Goal: Information Seeking & Learning: Learn about a topic

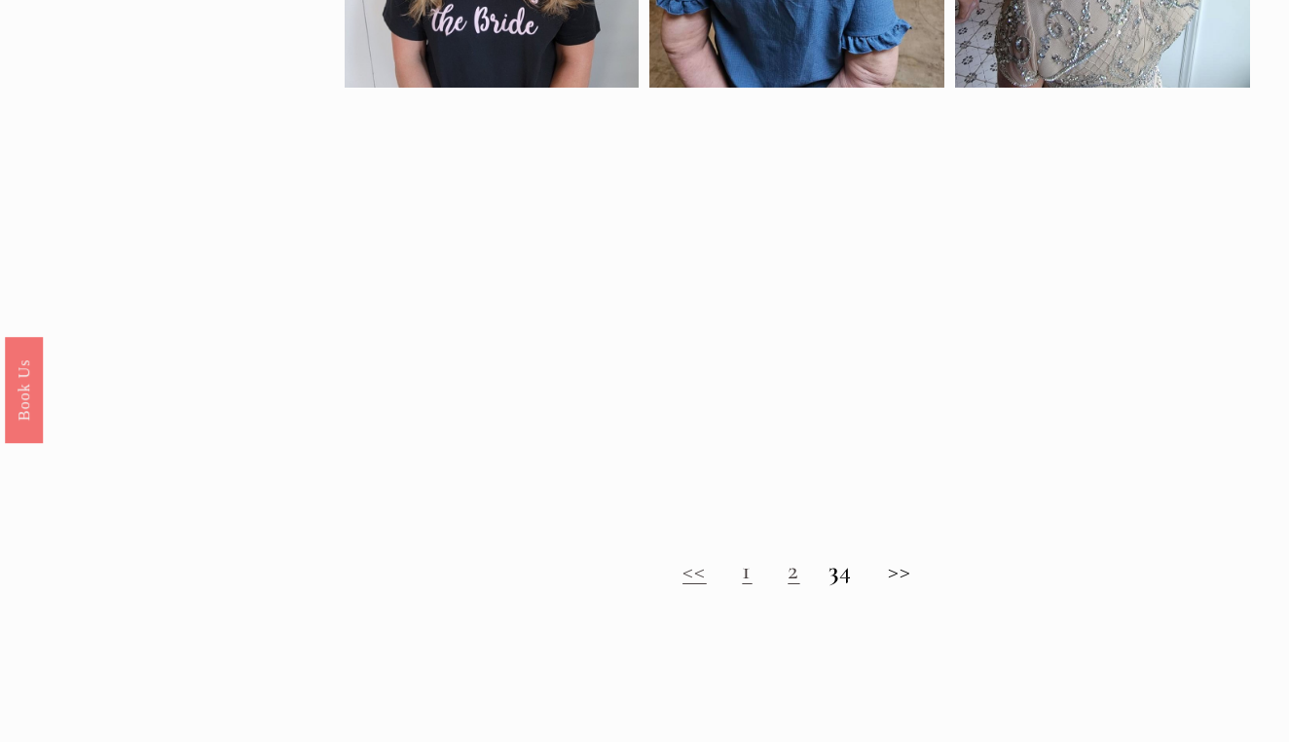
scroll to position [1233, 0]
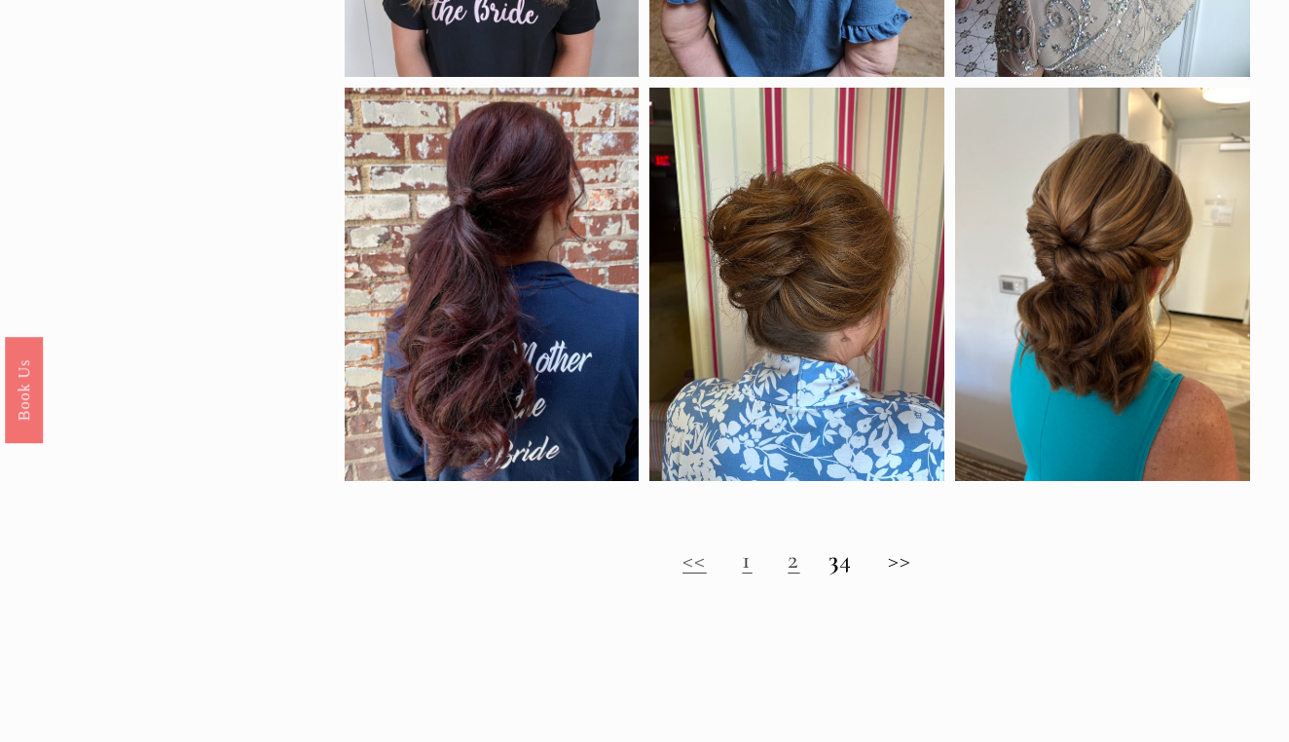
click at [861, 566] on h2 "<< 1 2 3 4 >>" at bounding box center [798, 560] width 907 height 30
click at [856, 567] on h2 "<< 1 2 3 4 >>" at bounding box center [798, 560] width 907 height 30
click at [829, 570] on strong "3" at bounding box center [834, 559] width 11 height 31
click at [913, 558] on h2 "<< 1 2 3 4 >>" at bounding box center [798, 560] width 907 height 30
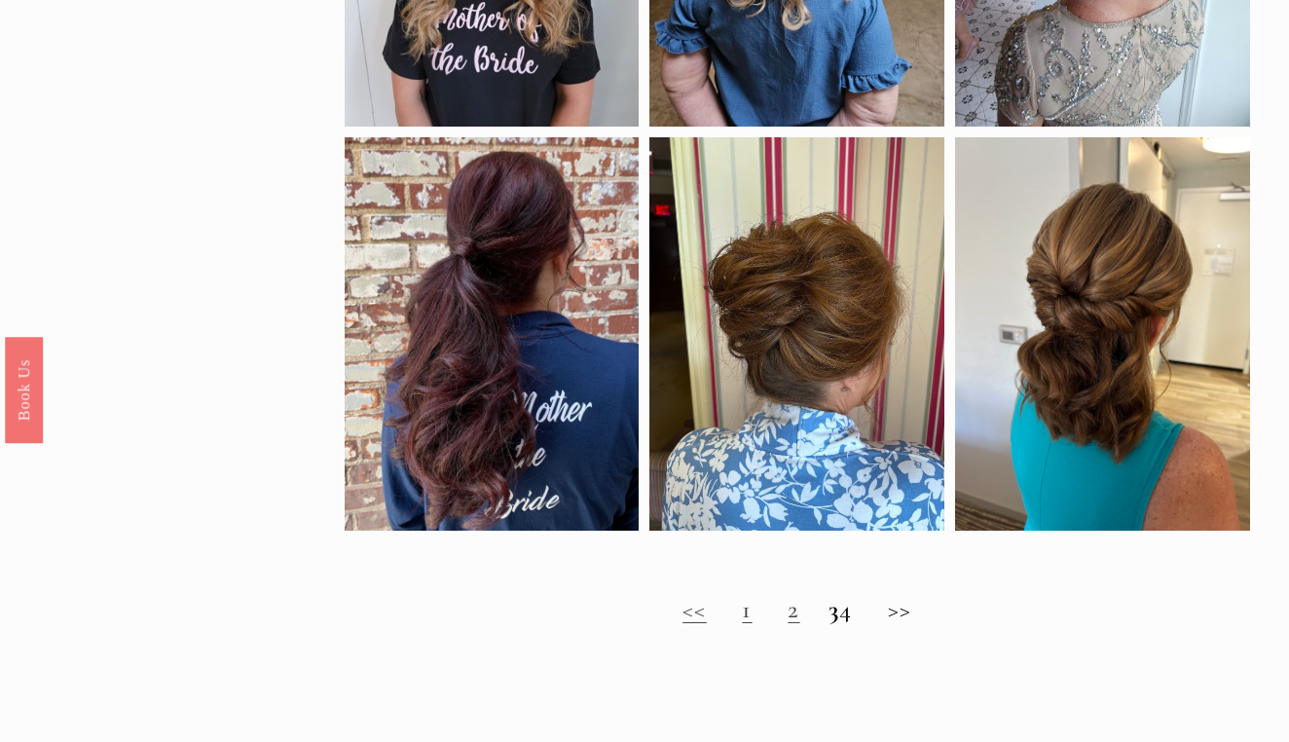
scroll to position [1187, 0]
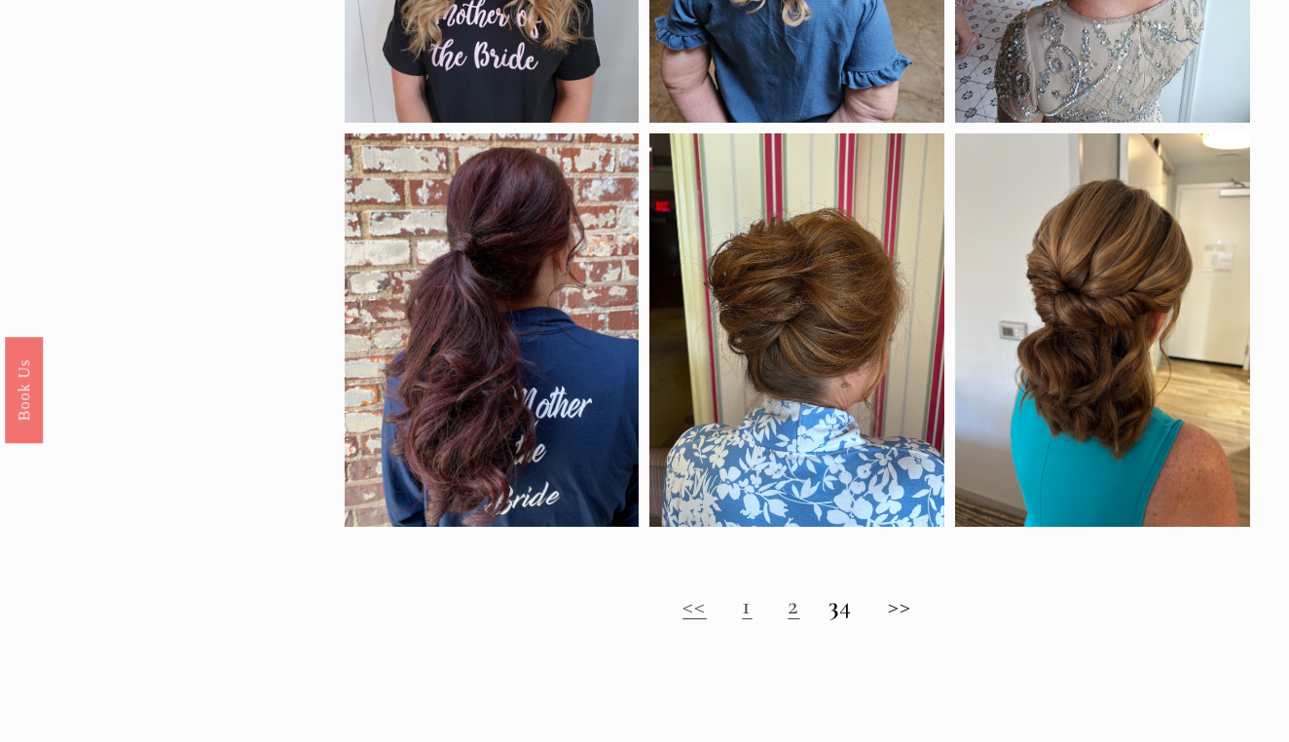
click at [742, 609] on link "1" at bounding box center [747, 605] width 10 height 31
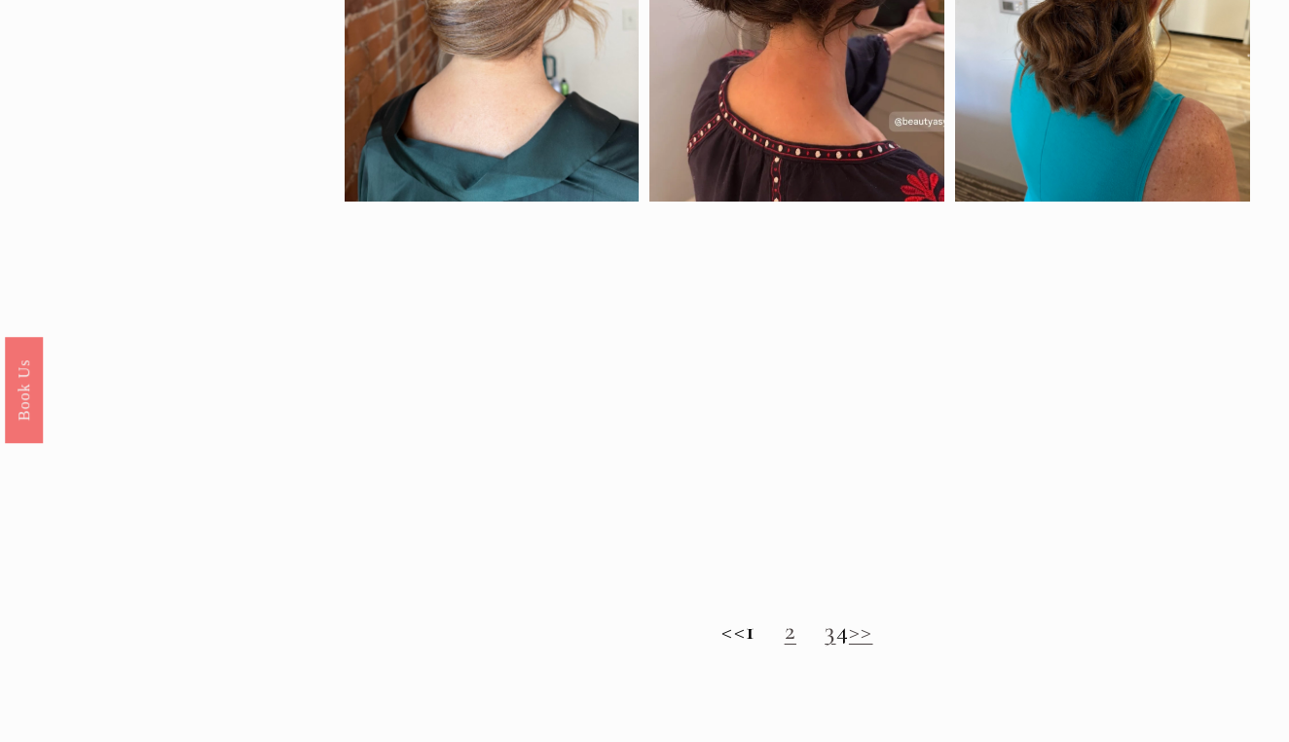
scroll to position [1211, 0]
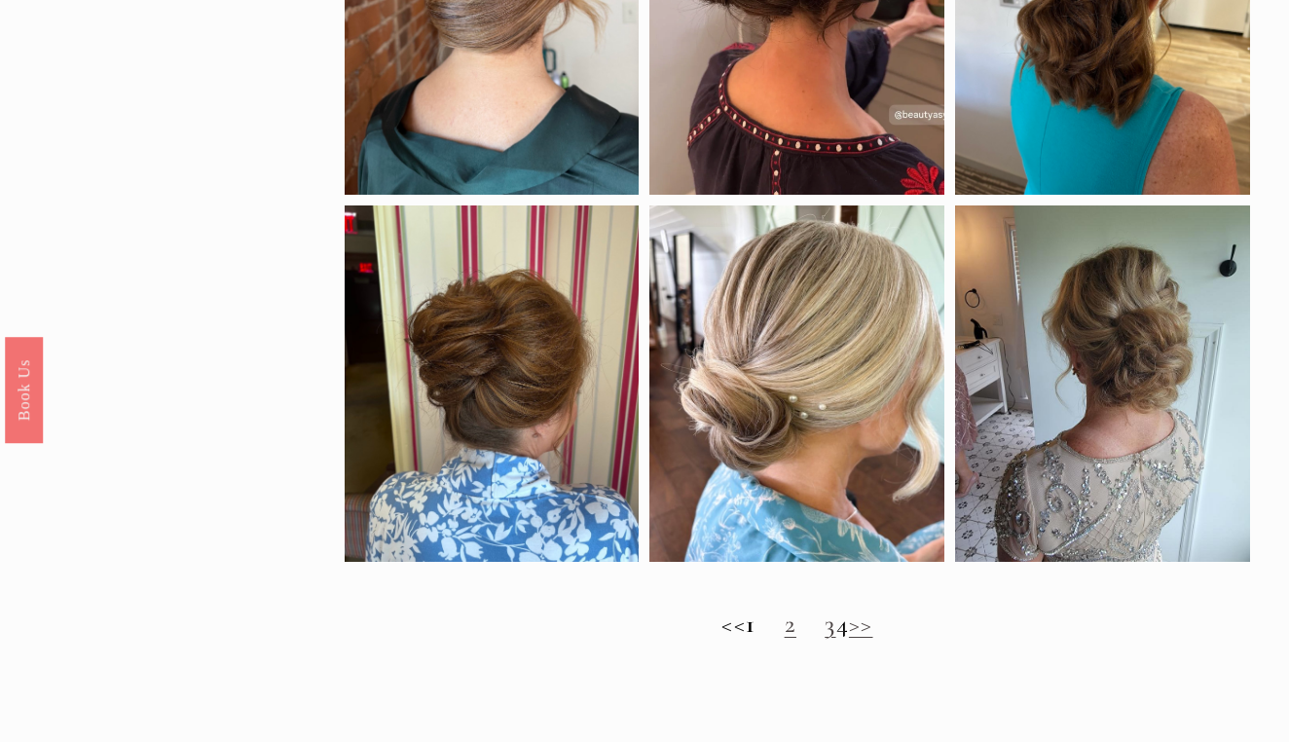
click at [785, 628] on link "2" at bounding box center [791, 624] width 12 height 31
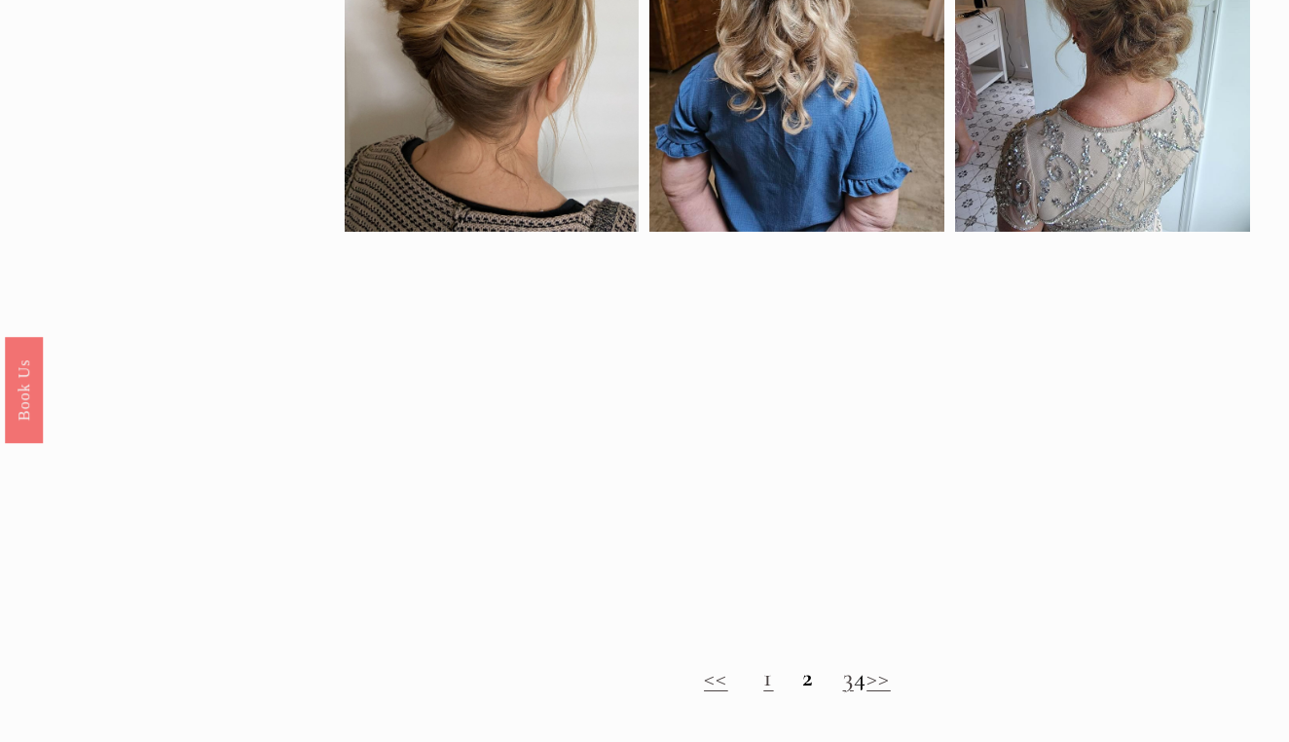
scroll to position [1153, 0]
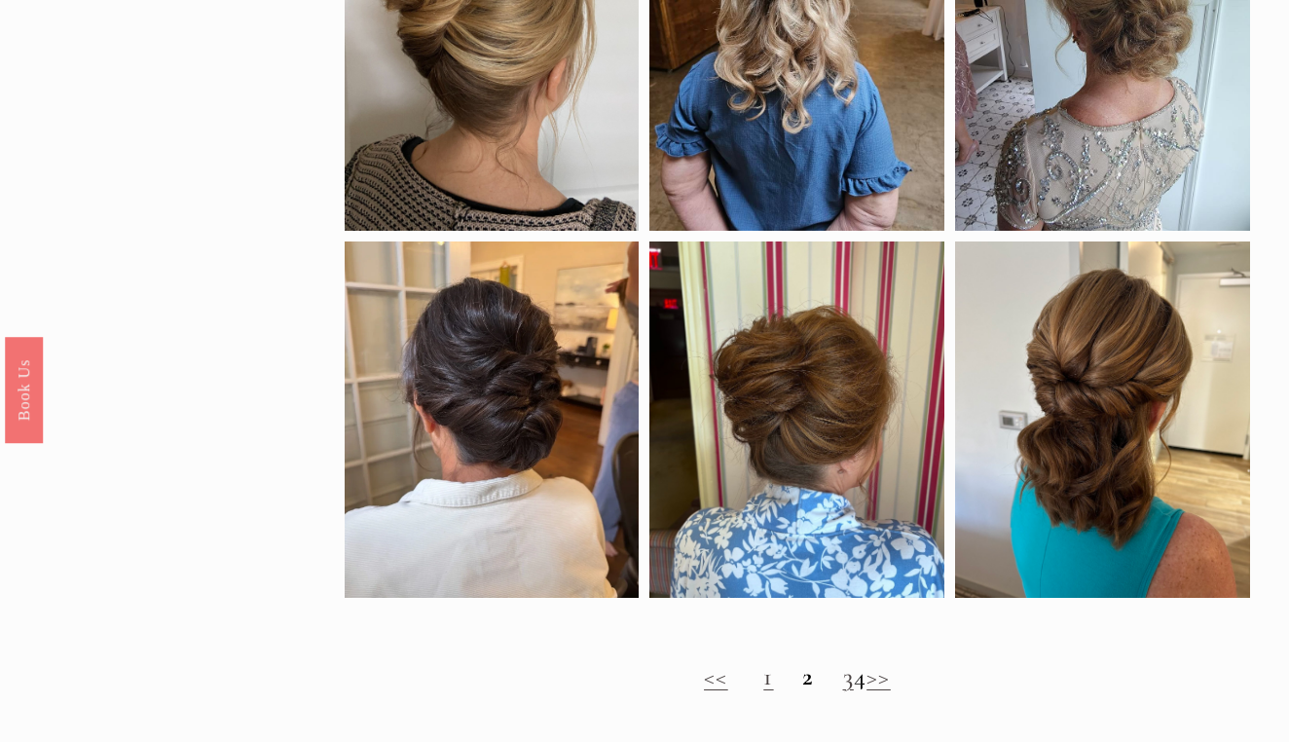
click at [843, 681] on link "3" at bounding box center [848, 676] width 11 height 31
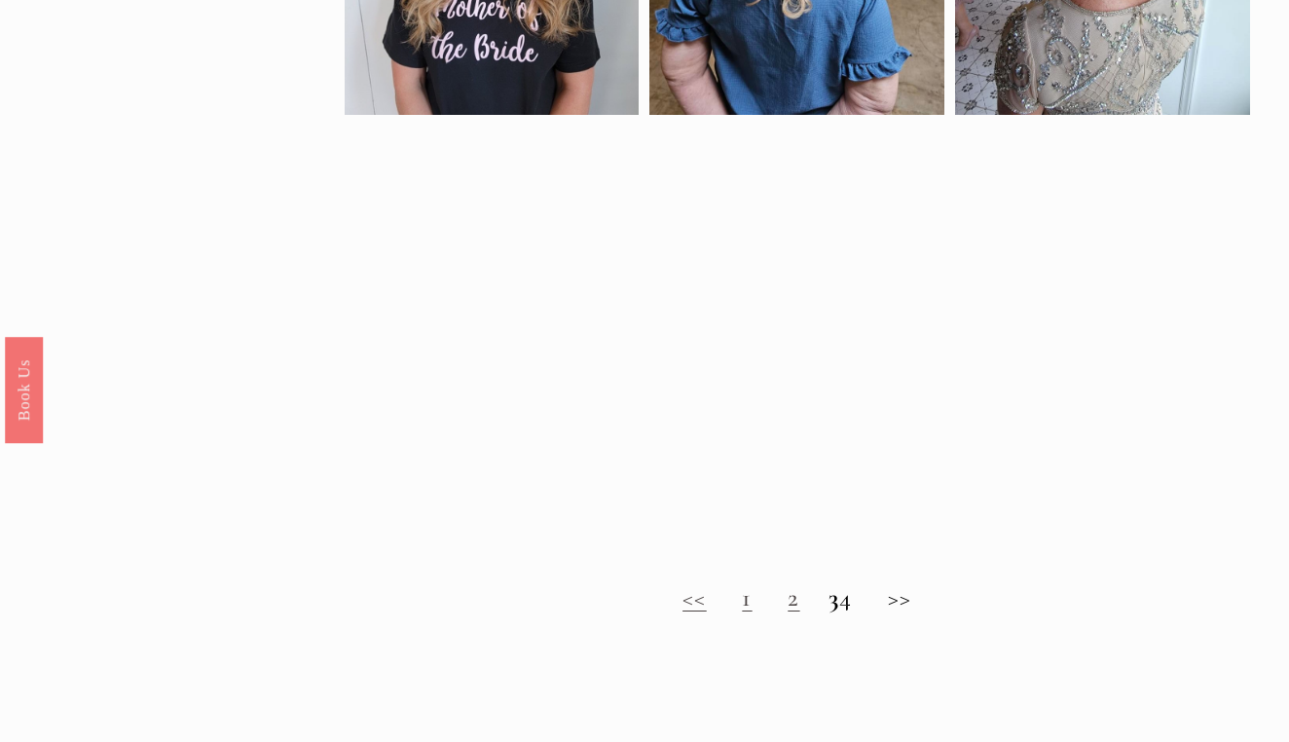
scroll to position [1274, 0]
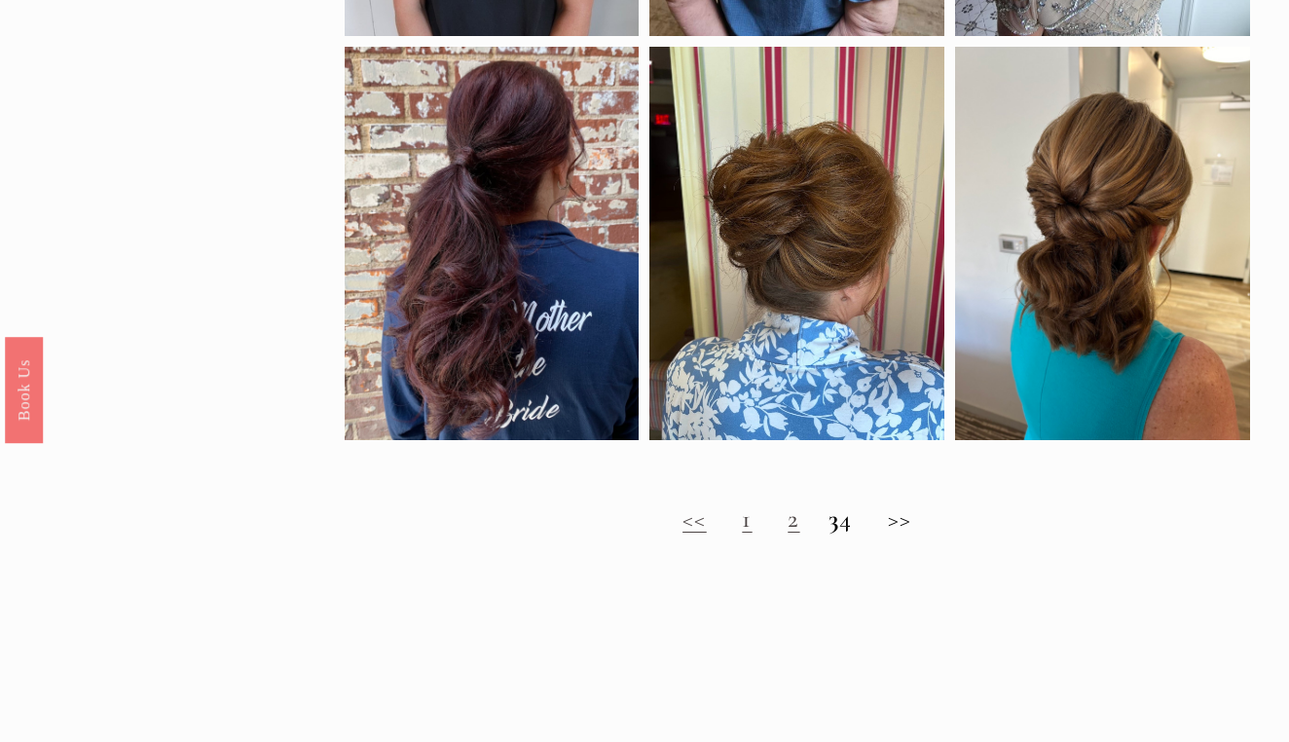
click at [829, 524] on strong "3" at bounding box center [834, 518] width 11 height 31
click at [829, 522] on strong "3" at bounding box center [834, 518] width 11 height 31
click at [910, 518] on h2 "<< 1 2 3 4 >>" at bounding box center [798, 519] width 907 height 30
click at [915, 517] on h2 "<< 1 2 3 4 >>" at bounding box center [798, 519] width 907 height 30
click at [909, 521] on h2 "<< 1 2 3 4 >>" at bounding box center [798, 519] width 907 height 30
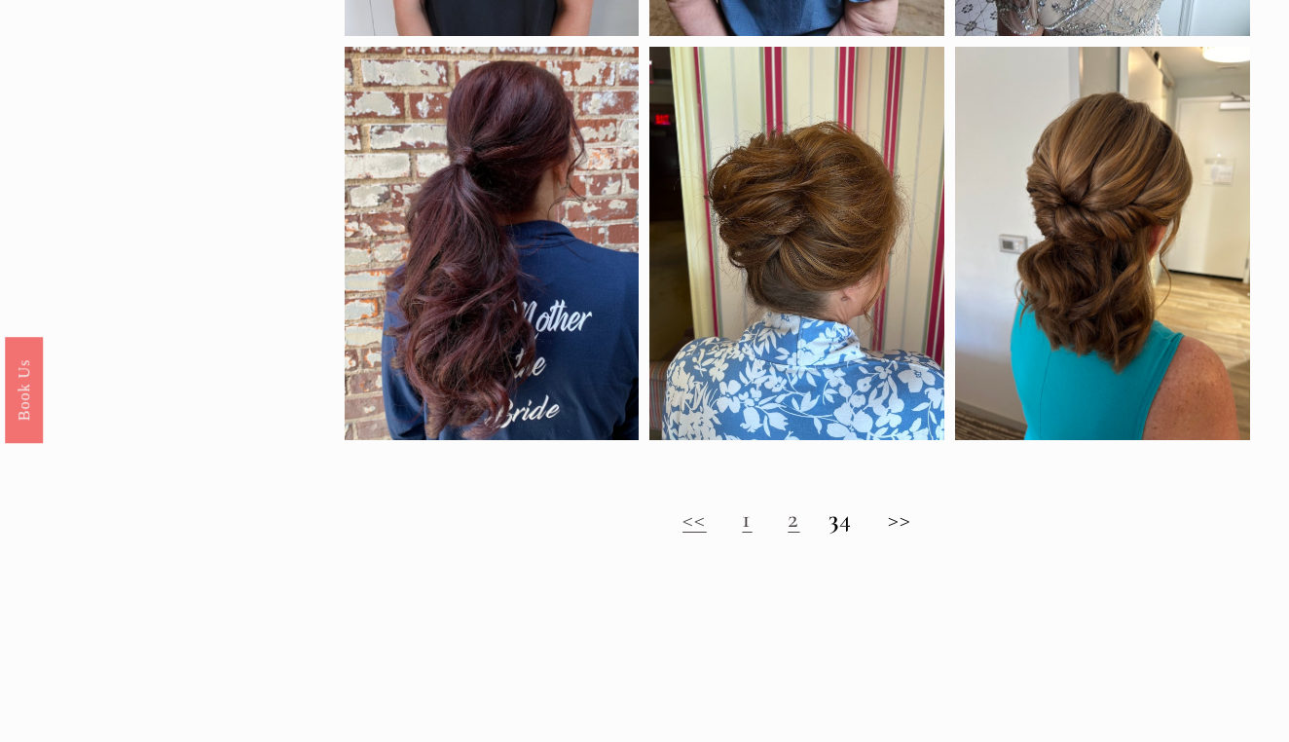
click at [909, 521] on h2 "<< 1 2 3 4 >>" at bounding box center [798, 519] width 907 height 30
click at [829, 518] on strong "3" at bounding box center [834, 518] width 11 height 31
click at [861, 526] on h2 "<< 1 2 3 4 >>" at bounding box center [798, 519] width 907 height 30
